Goal: Task Accomplishment & Management: Manage account settings

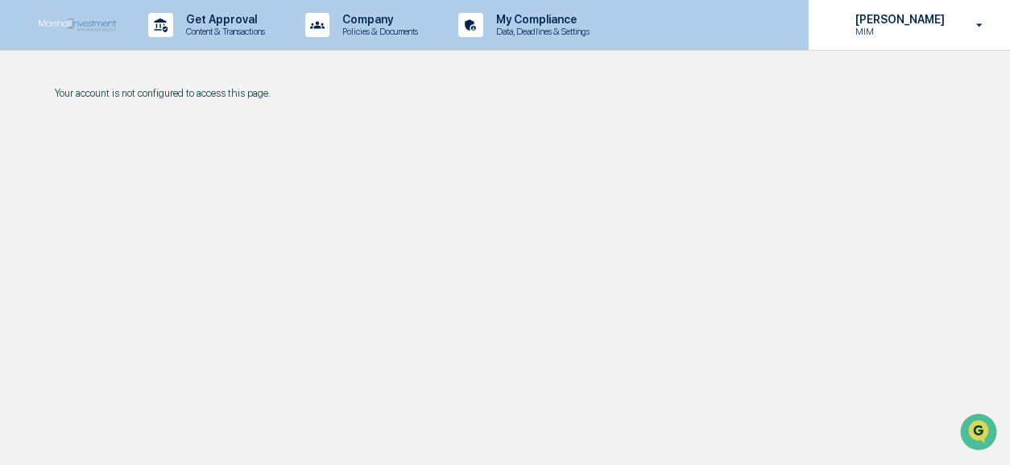
click at [910, 27] on p "MIM" at bounding box center [897, 31] width 110 height 11
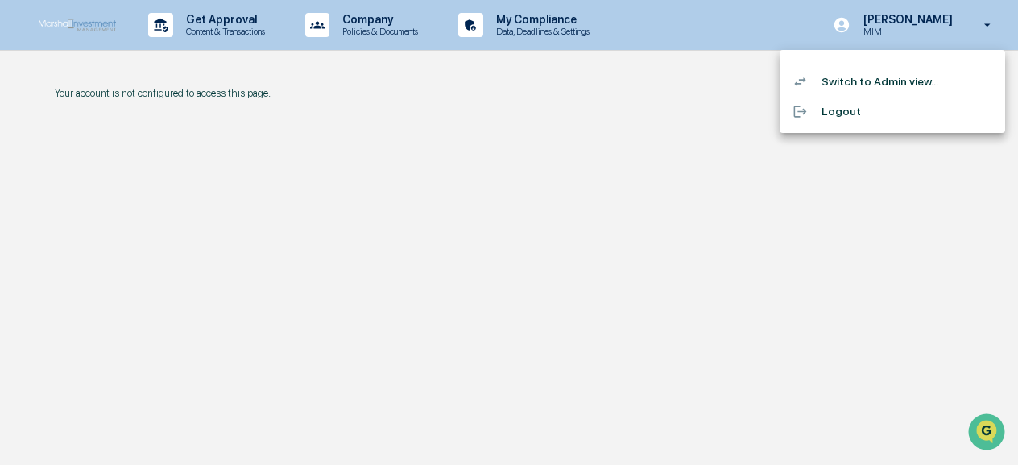
click at [854, 79] on li "Switch to Admin view..." at bounding box center [891, 82] width 225 height 30
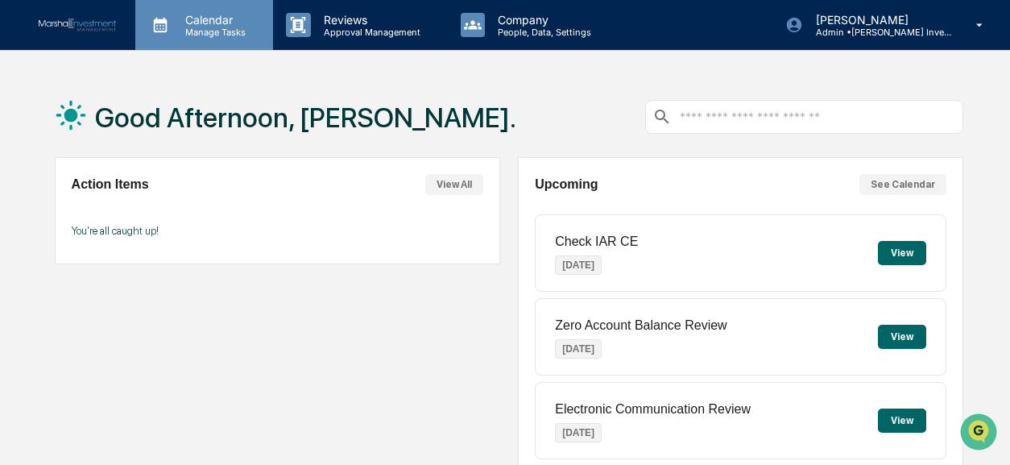
click at [208, 19] on p "Calendar" at bounding box center [212, 20] width 81 height 14
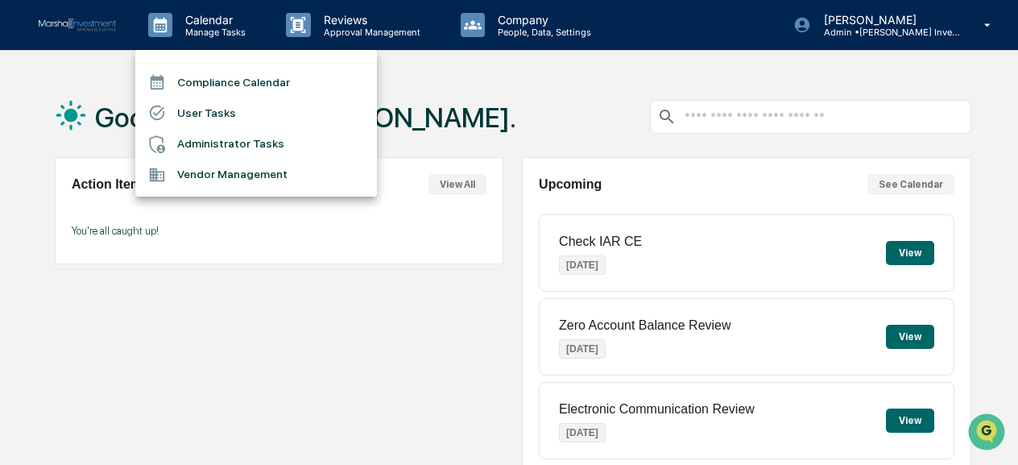
click at [201, 110] on li "User Tasks" at bounding box center [256, 112] width 242 height 31
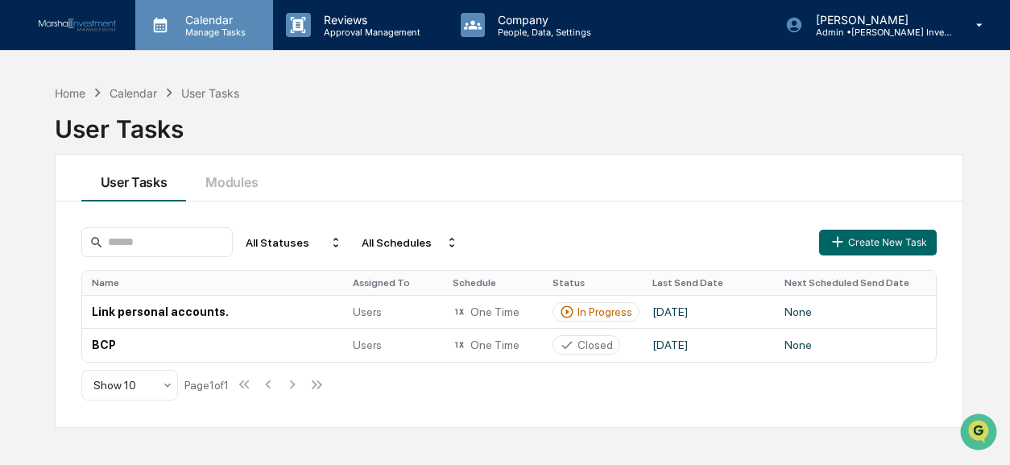
click at [220, 27] on p "Manage Tasks" at bounding box center [212, 32] width 81 height 11
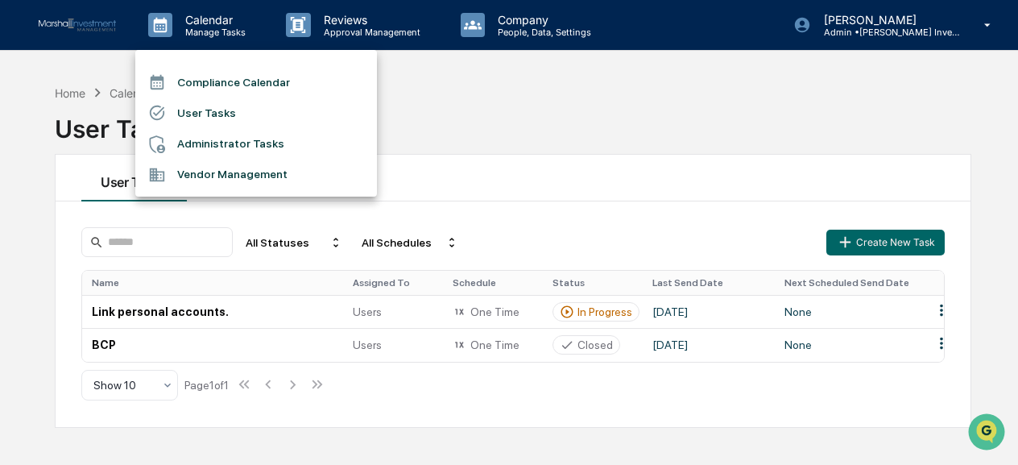
click at [216, 139] on li "Administrator Tasks" at bounding box center [256, 144] width 242 height 31
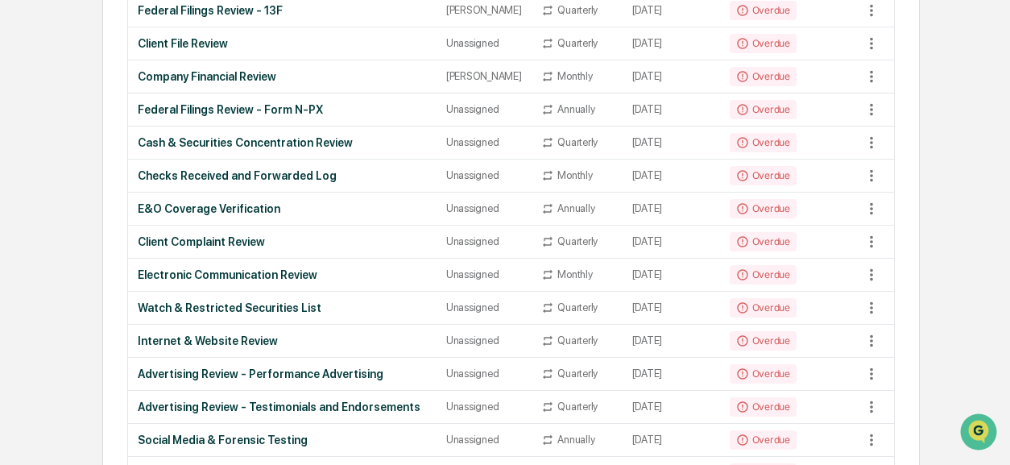
scroll to position [242, 0]
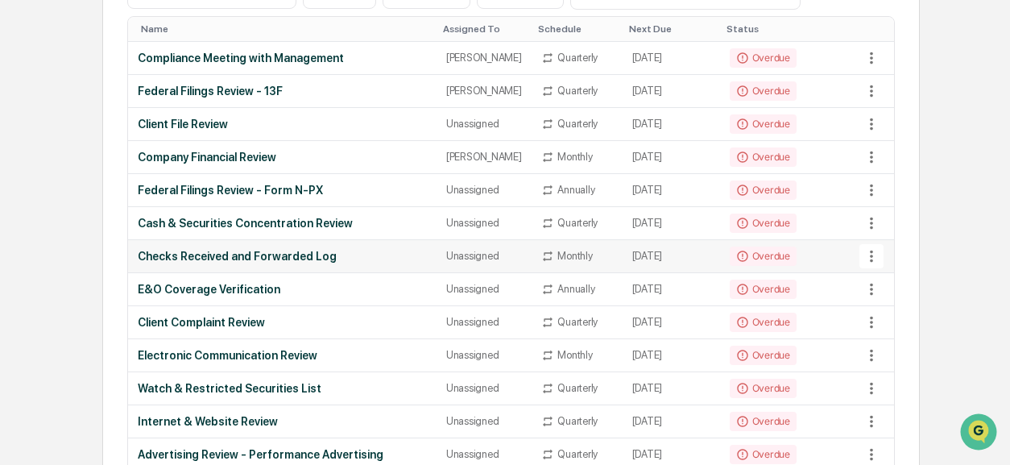
click at [868, 249] on icon at bounding box center [871, 256] width 18 height 18
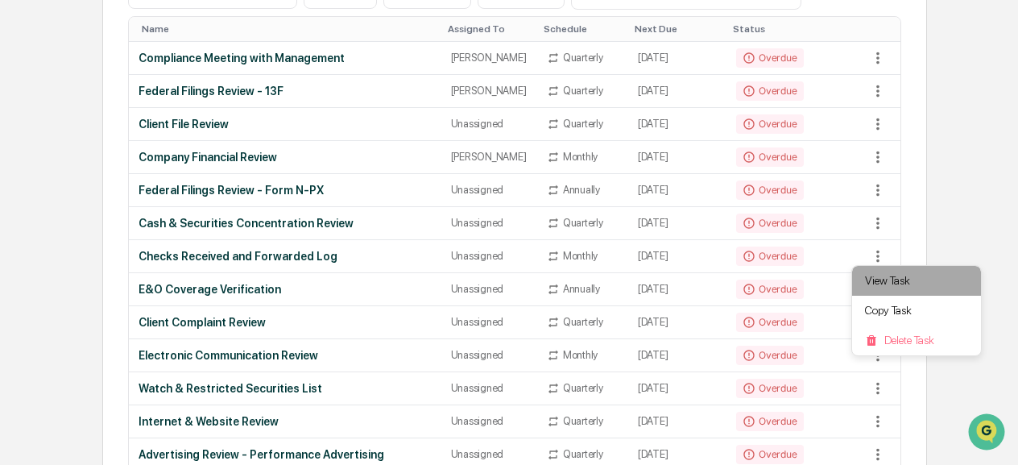
click at [876, 284] on li "View Task" at bounding box center [916, 281] width 129 height 30
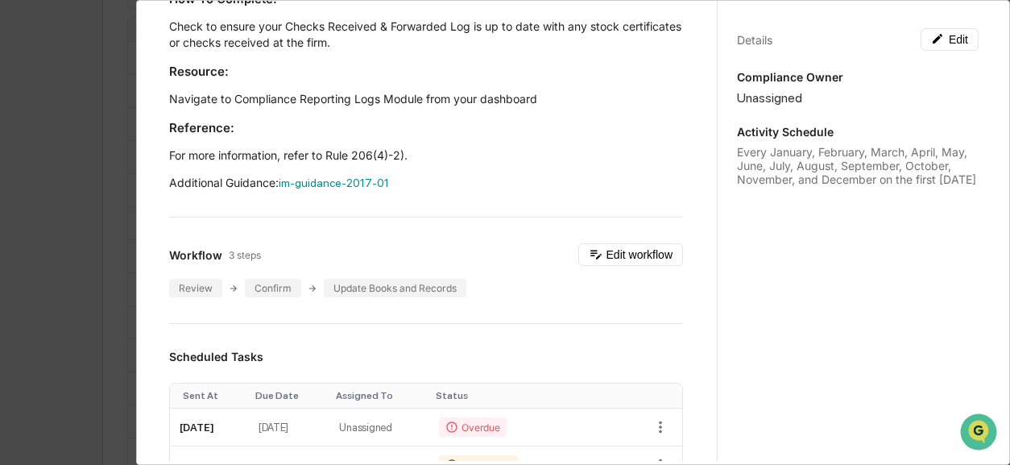
scroll to position [0, 0]
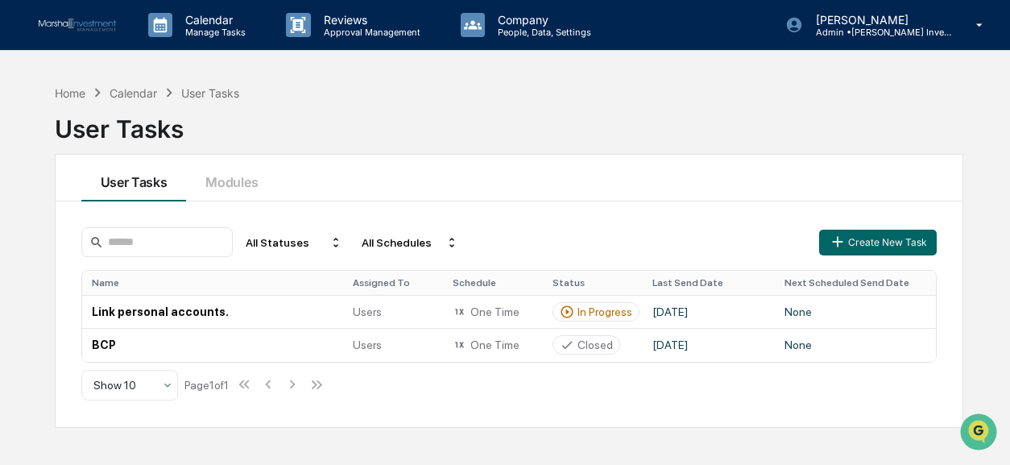
click at [217, 89] on div "User Tasks" at bounding box center [210, 93] width 58 height 14
click at [184, 312] on td "Link personal accounts." at bounding box center [212, 311] width 261 height 33
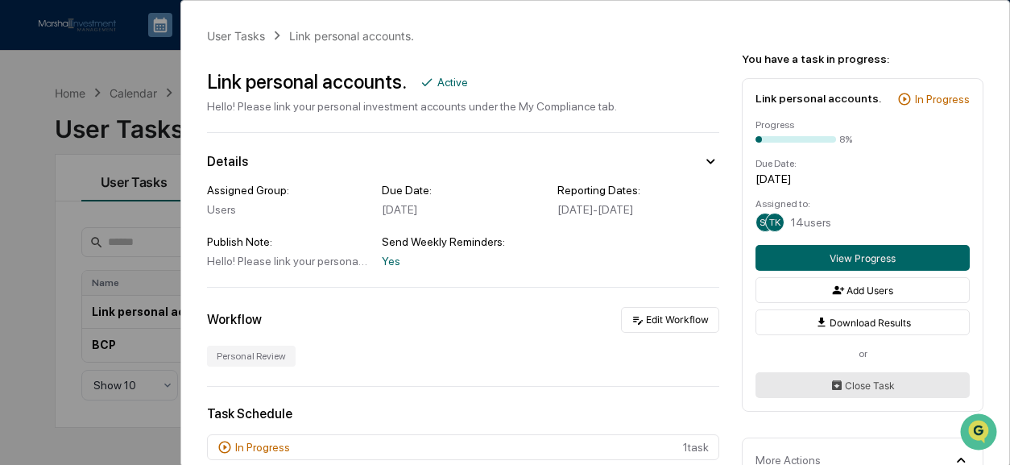
click at [916, 387] on button "Close Task" at bounding box center [862, 385] width 214 height 26
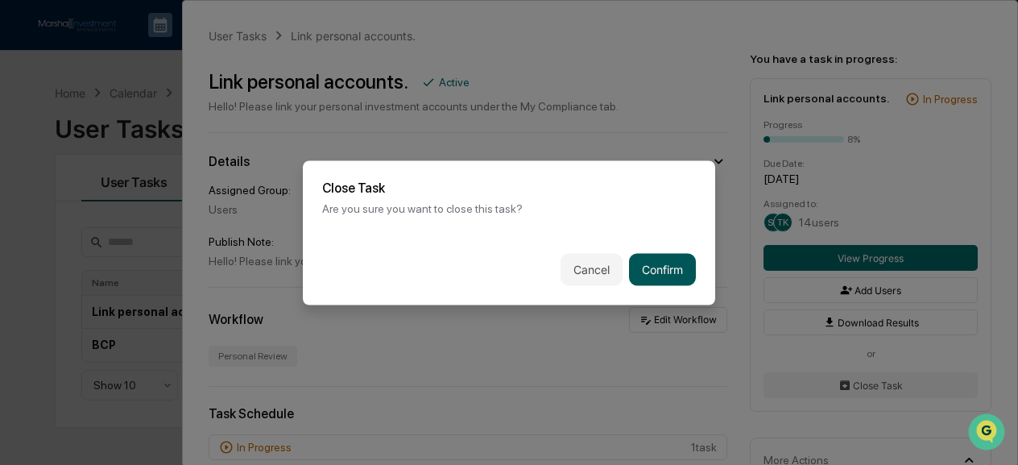
click at [663, 272] on button "Confirm" at bounding box center [662, 269] width 67 height 32
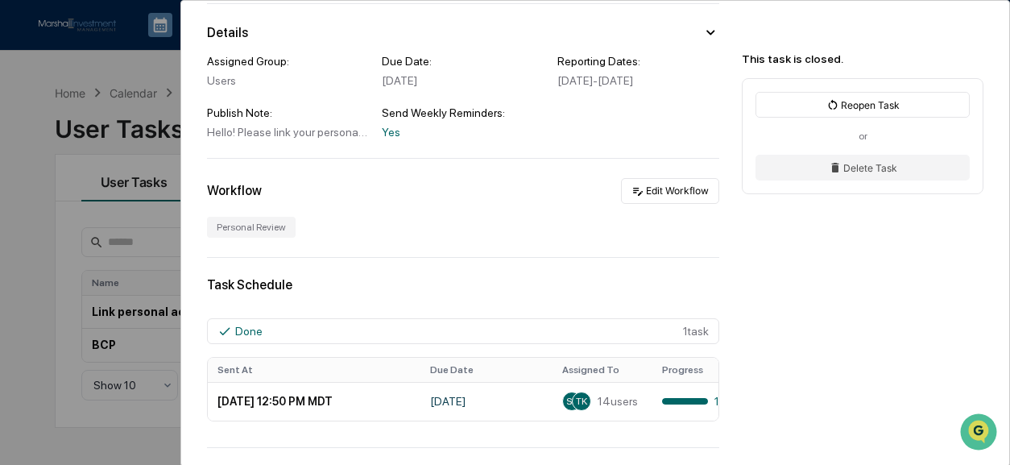
scroll to position [106, 0]
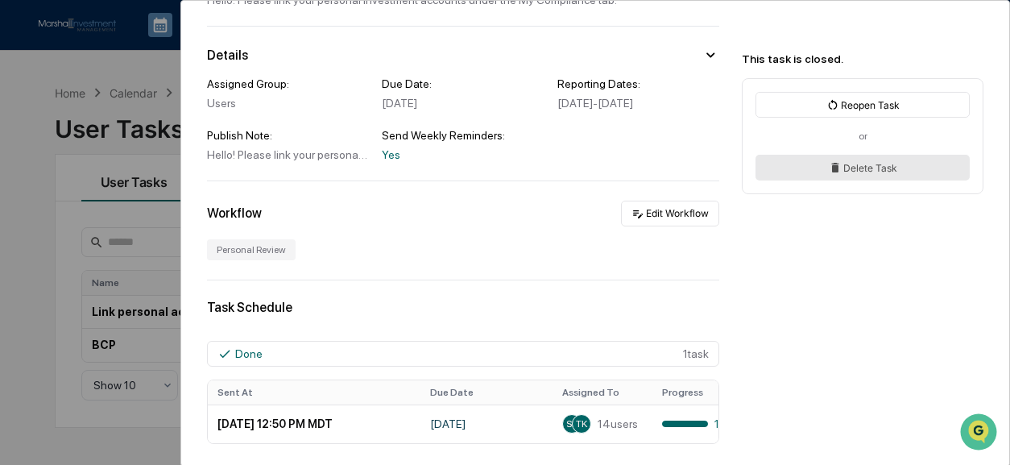
click at [849, 171] on button "Delete Task" at bounding box center [862, 168] width 214 height 26
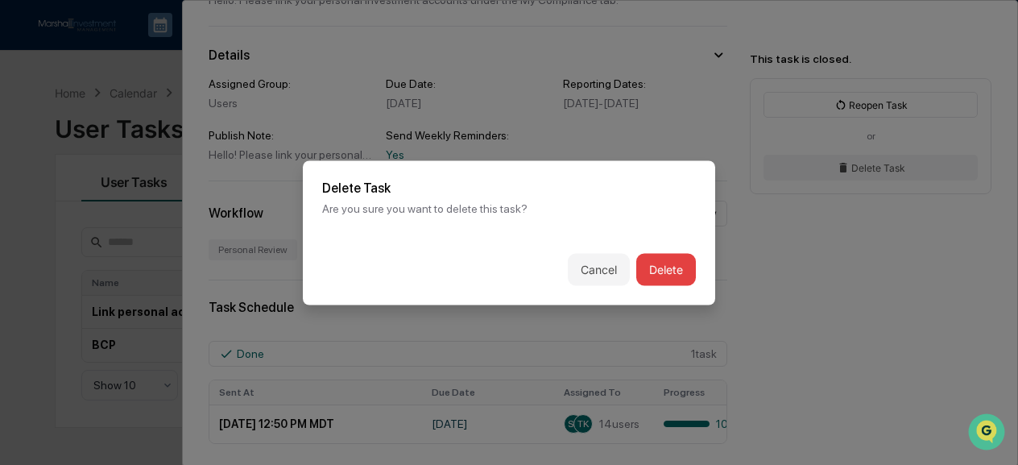
click at [665, 266] on button "Delete" at bounding box center [666, 269] width 60 height 32
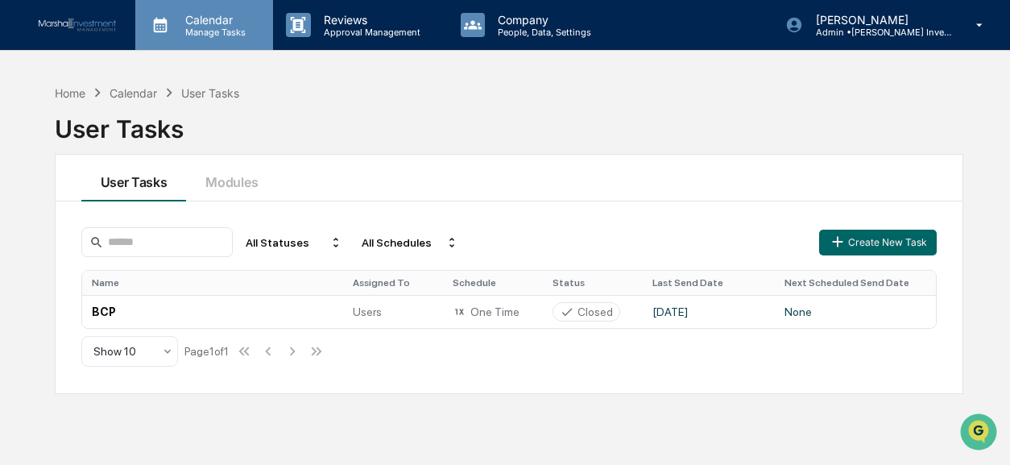
click at [197, 24] on p "Calendar" at bounding box center [212, 20] width 81 height 14
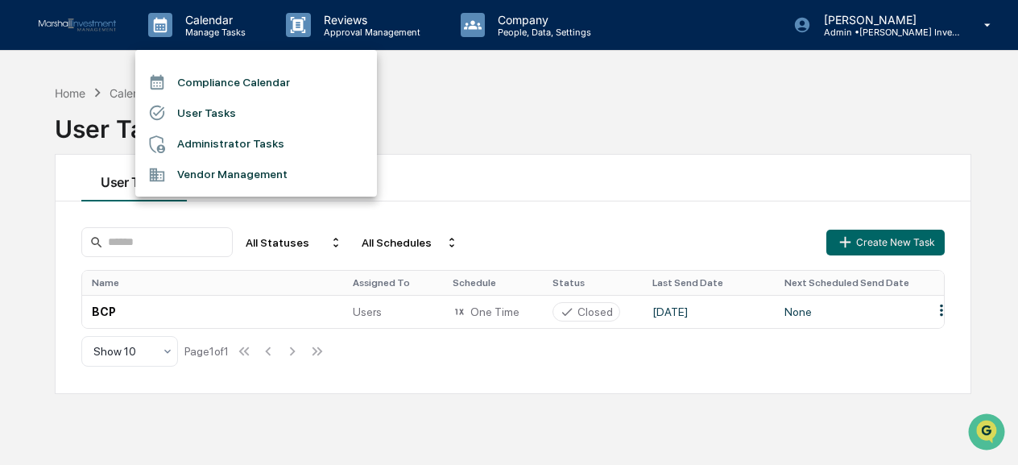
click at [548, 113] on div at bounding box center [509, 232] width 1018 height 465
